Goal: Information Seeking & Learning: Learn about a topic

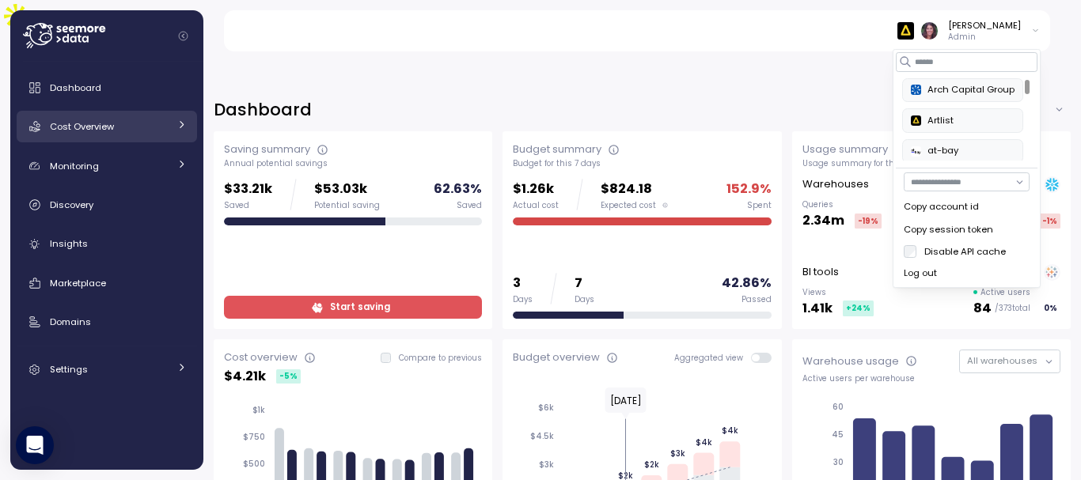
click at [78, 121] on span "Cost Overview" at bounding box center [82, 126] width 64 height 13
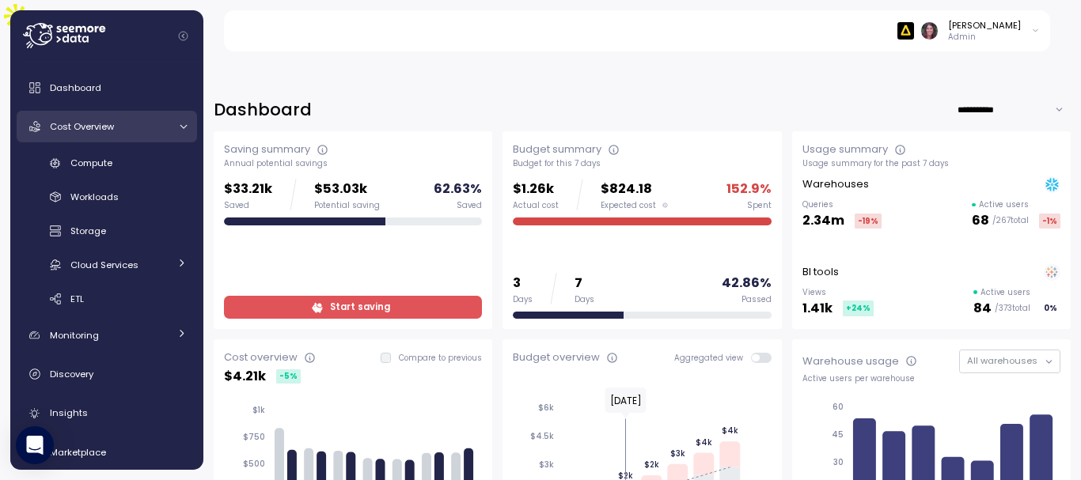
click at [78, 121] on span "Cost Overview" at bounding box center [82, 126] width 64 height 13
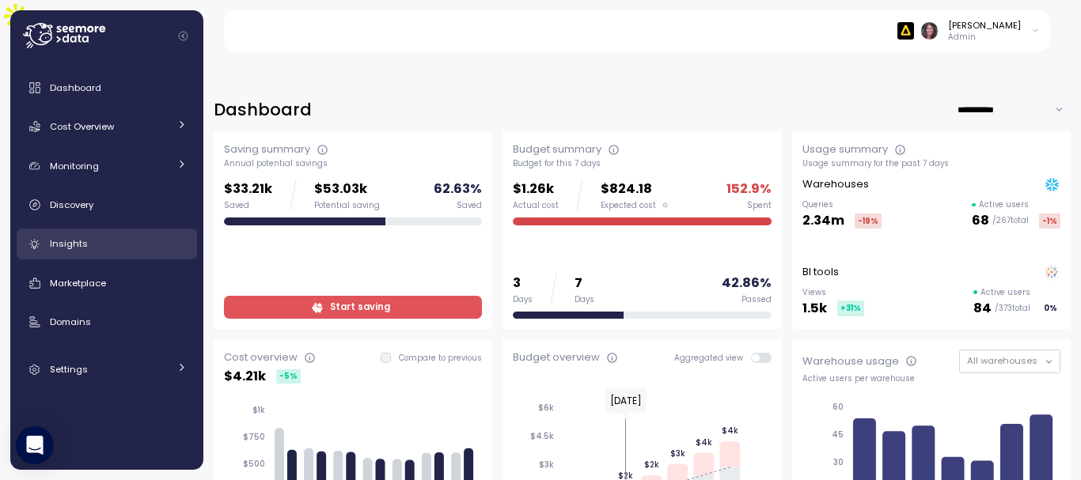
click at [89, 229] on link "Insights" at bounding box center [107, 245] width 180 height 32
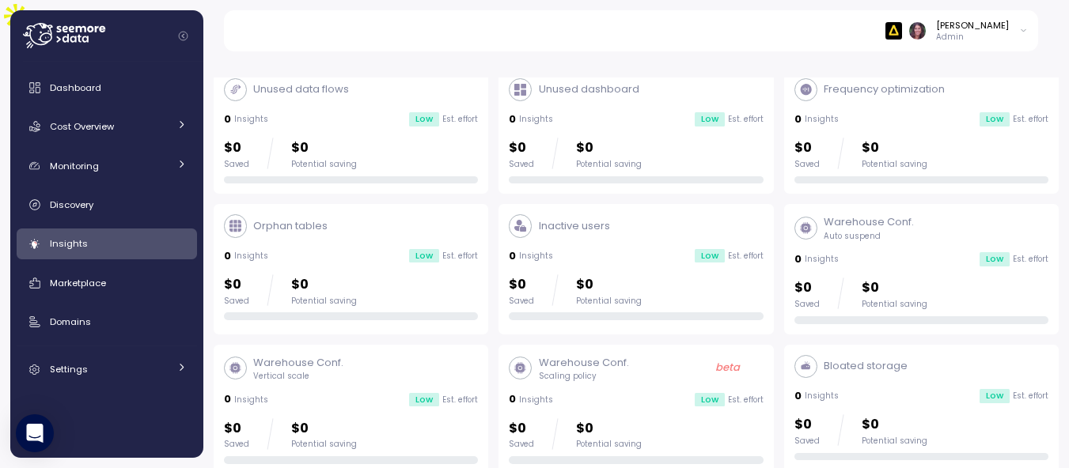
scroll to position [93, 0]
click at [268, 354] on p "Warehouse Conf." at bounding box center [298, 362] width 90 height 16
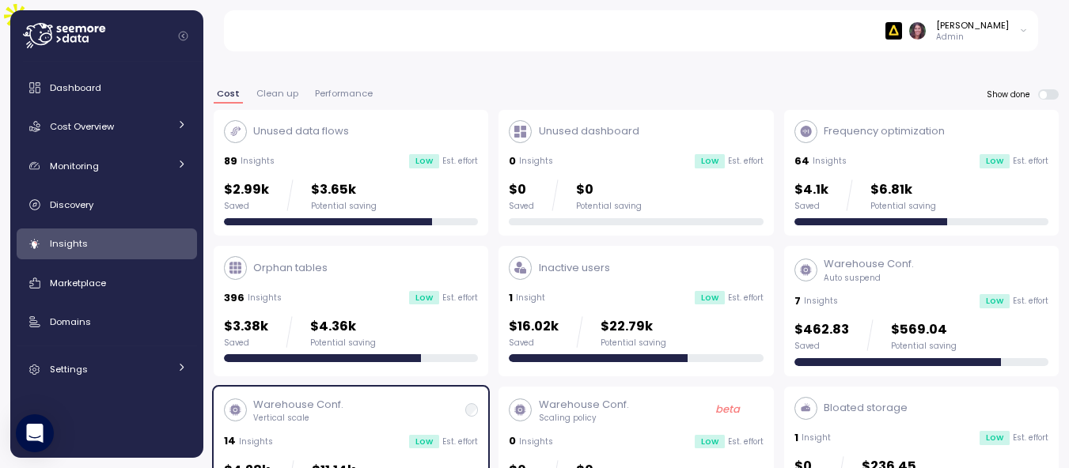
scroll to position [47, 0]
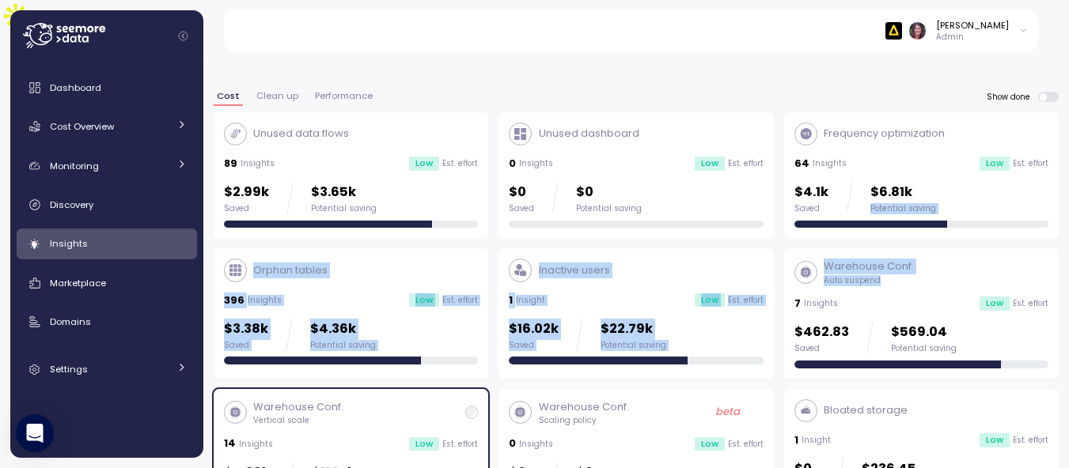
drag, startPoint x: 936, startPoint y: 251, endPoint x: 938, endPoint y: 140, distance: 110.8
click at [938, 140] on div "Unused data flows 89 Insights Low Est. effort $2.99k Saved $3.65k Potential sav…" at bounding box center [636, 385] width 845 height 547
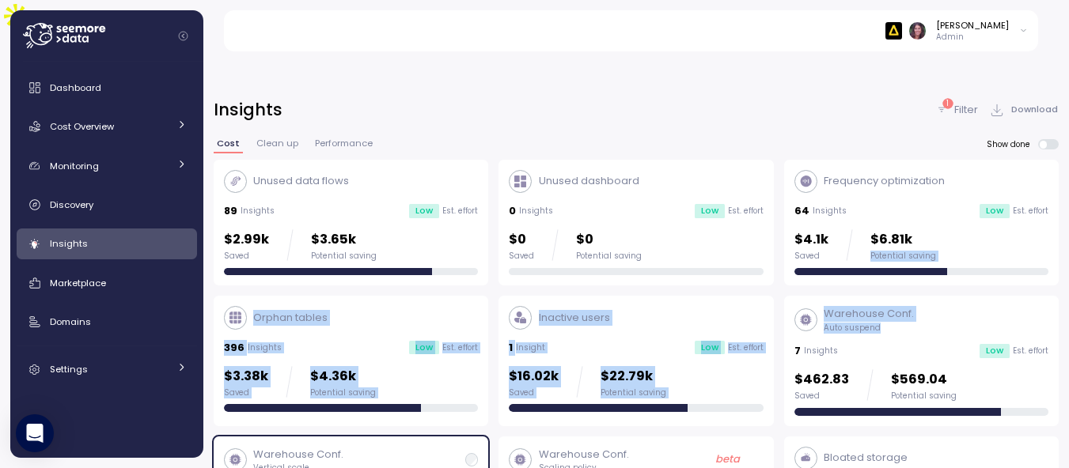
scroll to position [7, 0]
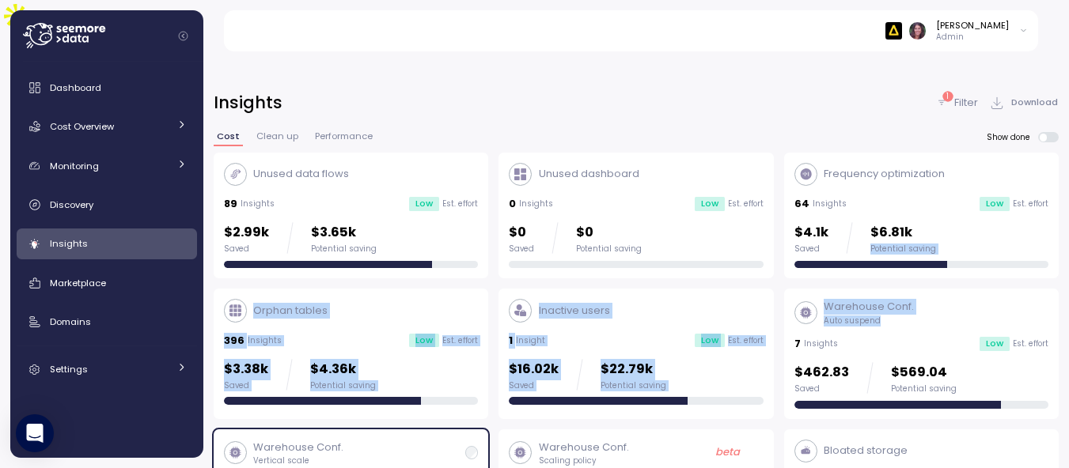
click at [1016, 92] on span "Download" at bounding box center [1034, 102] width 47 height 21
click at [902, 32] on img at bounding box center [893, 30] width 17 height 17
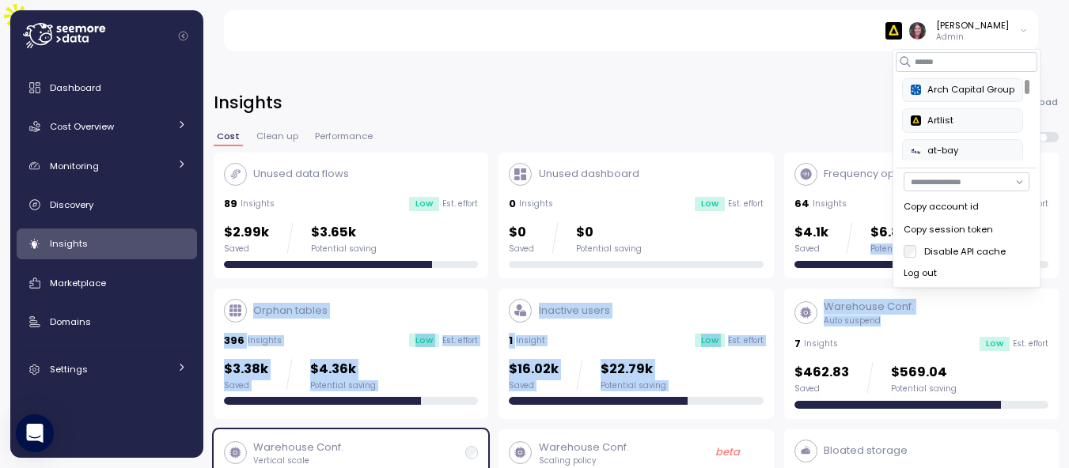
click at [930, 103] on div "Arch Capital Group Artlist at-bay blackrabbit [PERSON_NAME] Development Double …" at bounding box center [962, 441] width 121 height 726
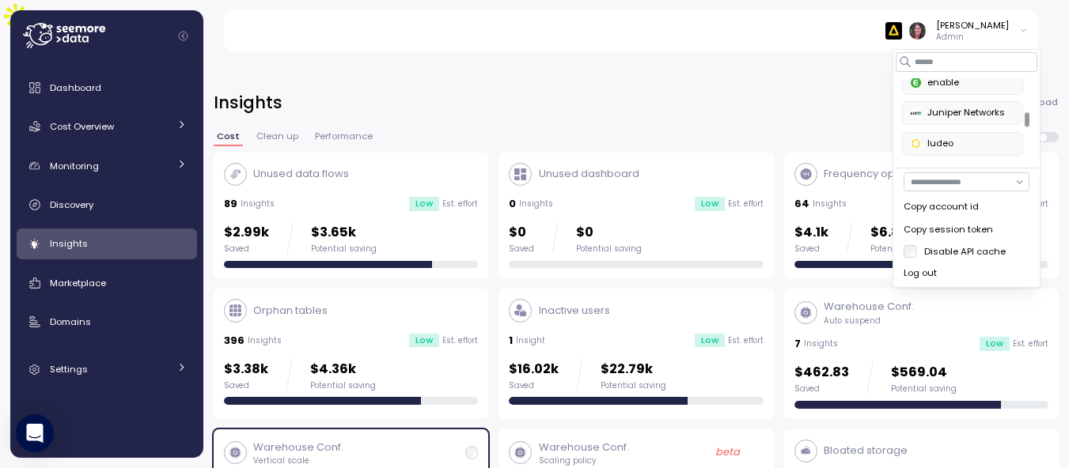
scroll to position [313, 0]
click at [936, 103] on button "Juniper Networks" at bounding box center [962, 112] width 121 height 24
